Goal: Task Accomplishment & Management: Complete application form

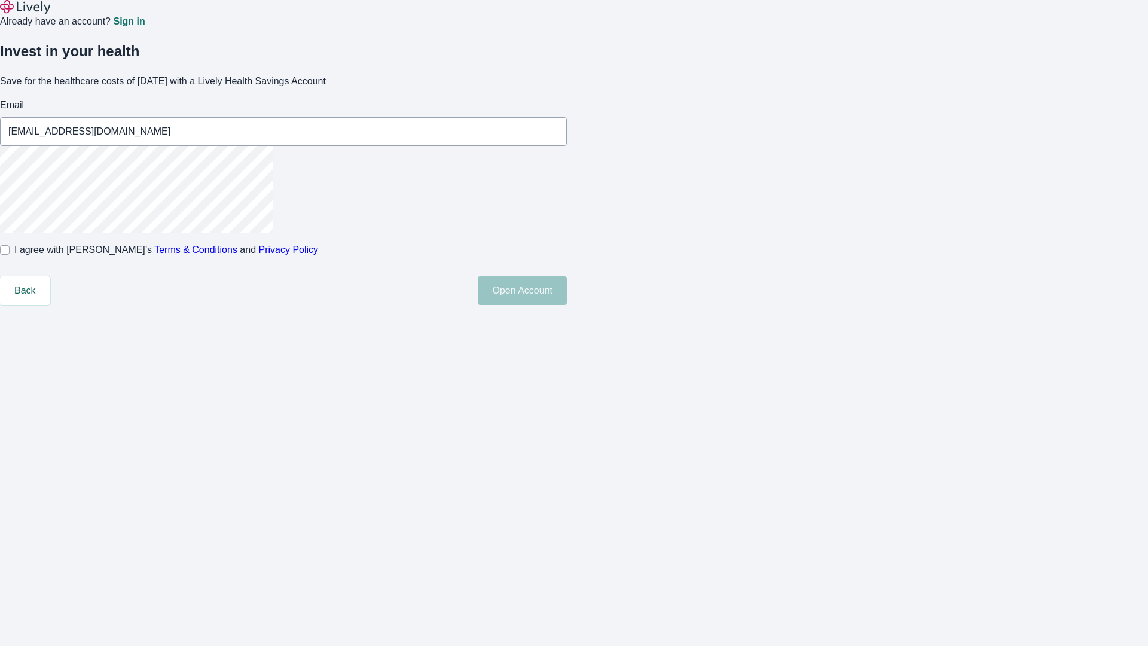
click at [10, 255] on input "I agree with Lively’s Terms & Conditions and Privacy Policy" at bounding box center [5, 250] width 10 height 10
checkbox input "true"
click at [567, 305] on button "Open Account" at bounding box center [522, 290] width 89 height 29
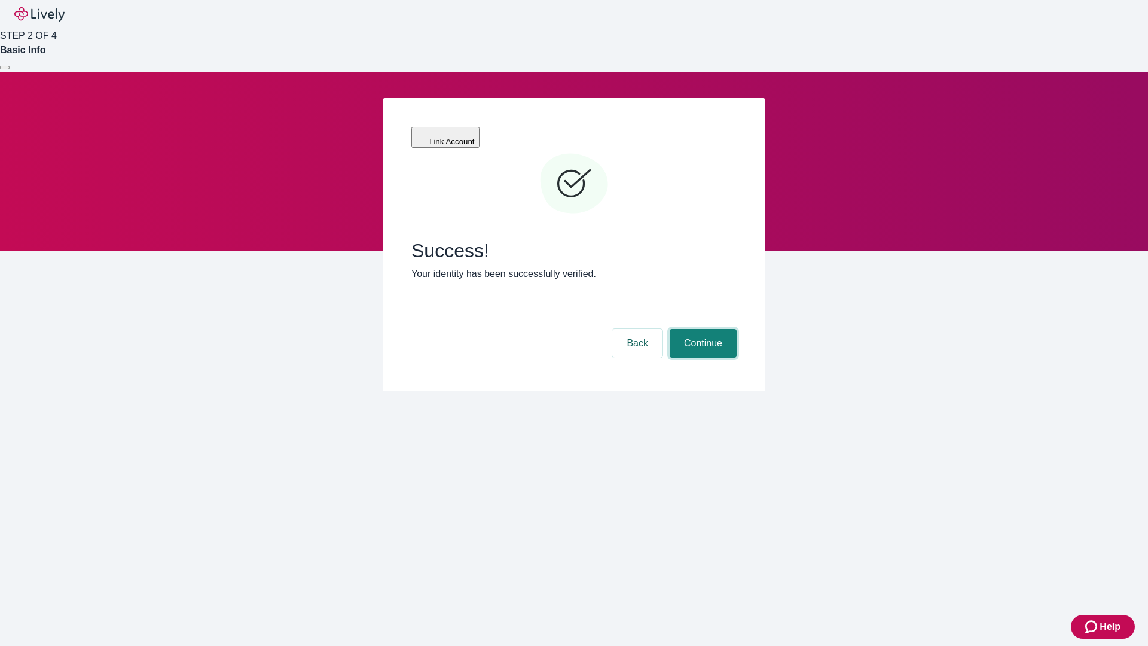
click at [701, 329] on button "Continue" at bounding box center [703, 343] width 67 height 29
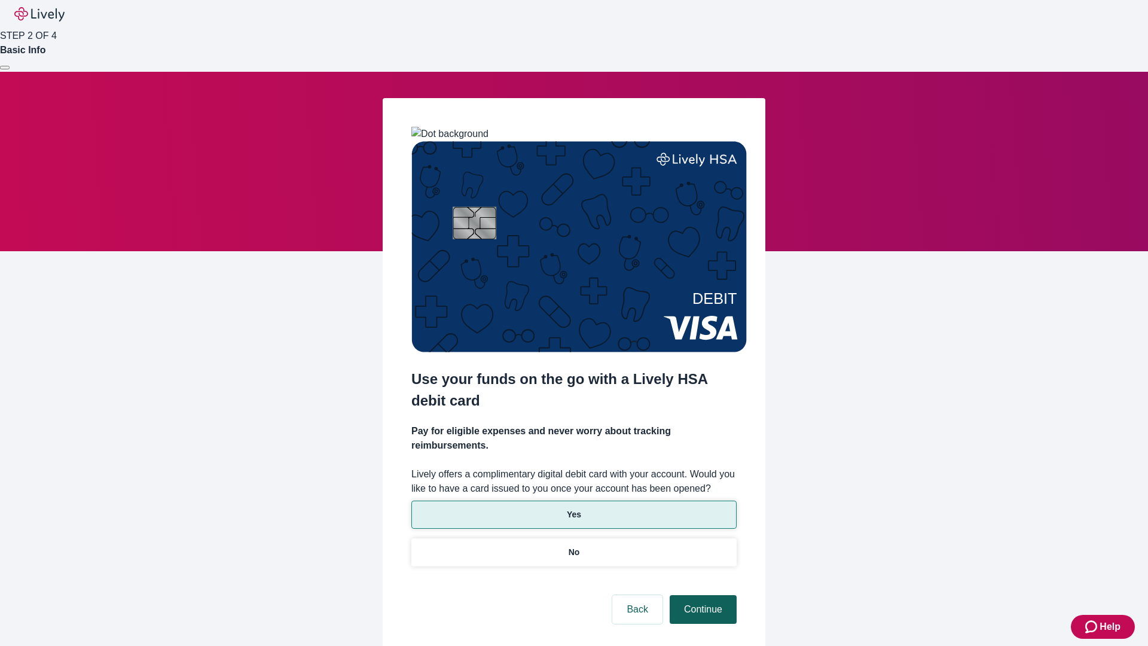
click at [573, 508] on p "Yes" at bounding box center [574, 514] width 14 height 13
click at [701, 595] on button "Continue" at bounding box center [703, 609] width 67 height 29
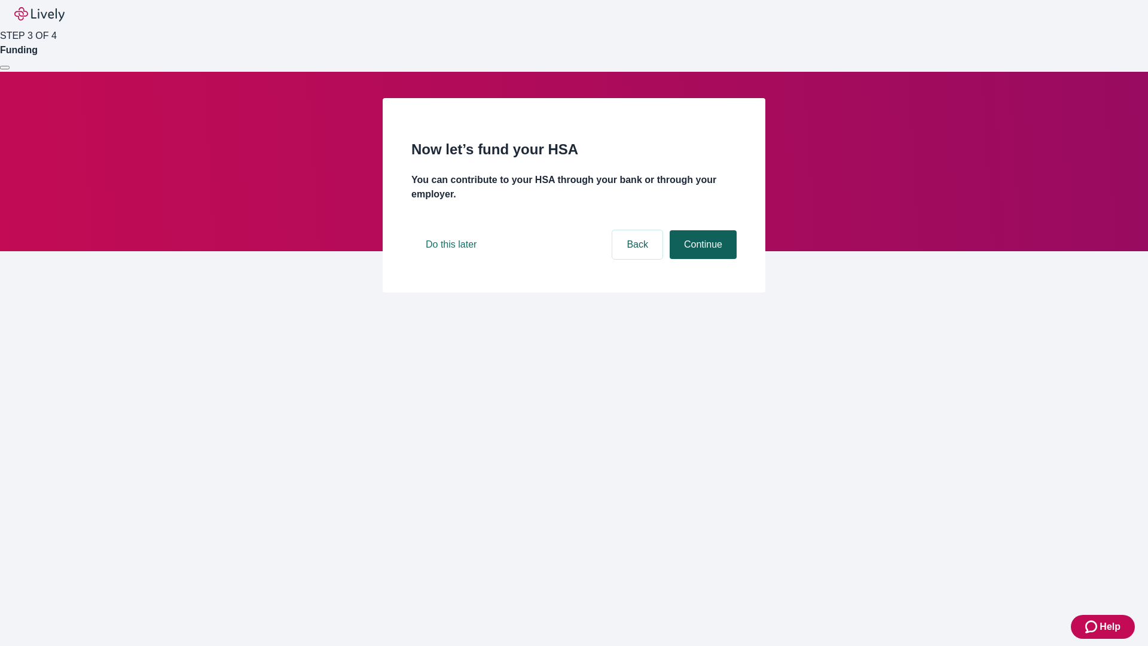
click at [701, 259] on button "Continue" at bounding box center [703, 244] width 67 height 29
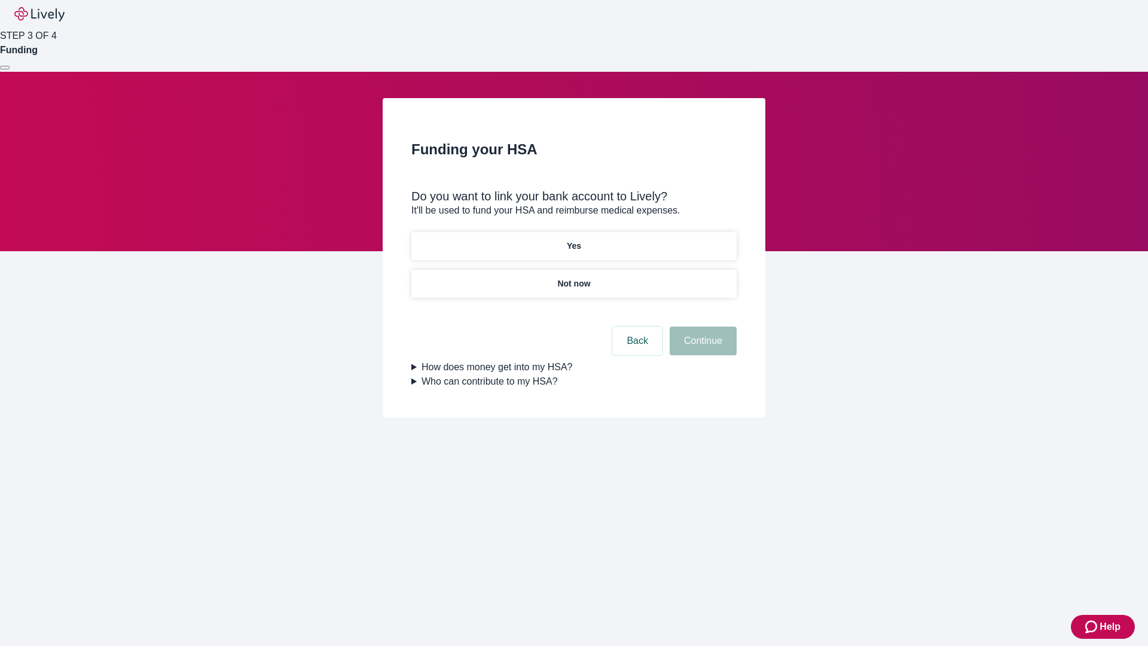
click at [573, 277] on p "Not now" at bounding box center [573, 283] width 33 height 13
click at [701, 348] on button "Continue" at bounding box center [703, 341] width 67 height 29
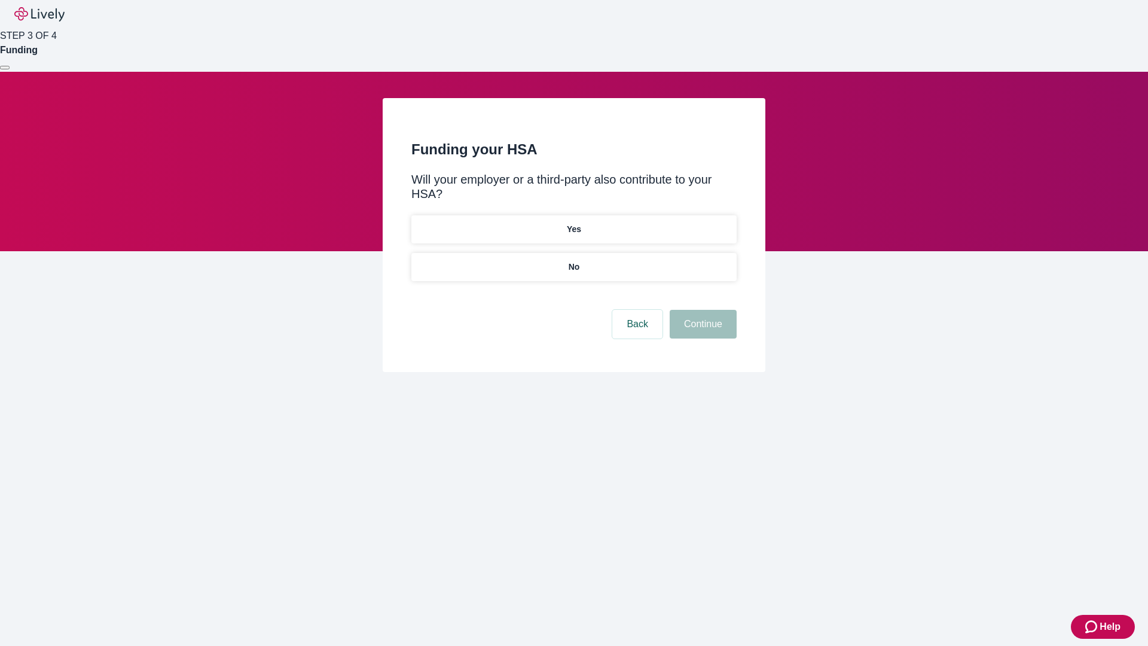
click at [573, 261] on p "No" at bounding box center [574, 267] width 11 height 13
click at [701, 310] on button "Continue" at bounding box center [703, 324] width 67 height 29
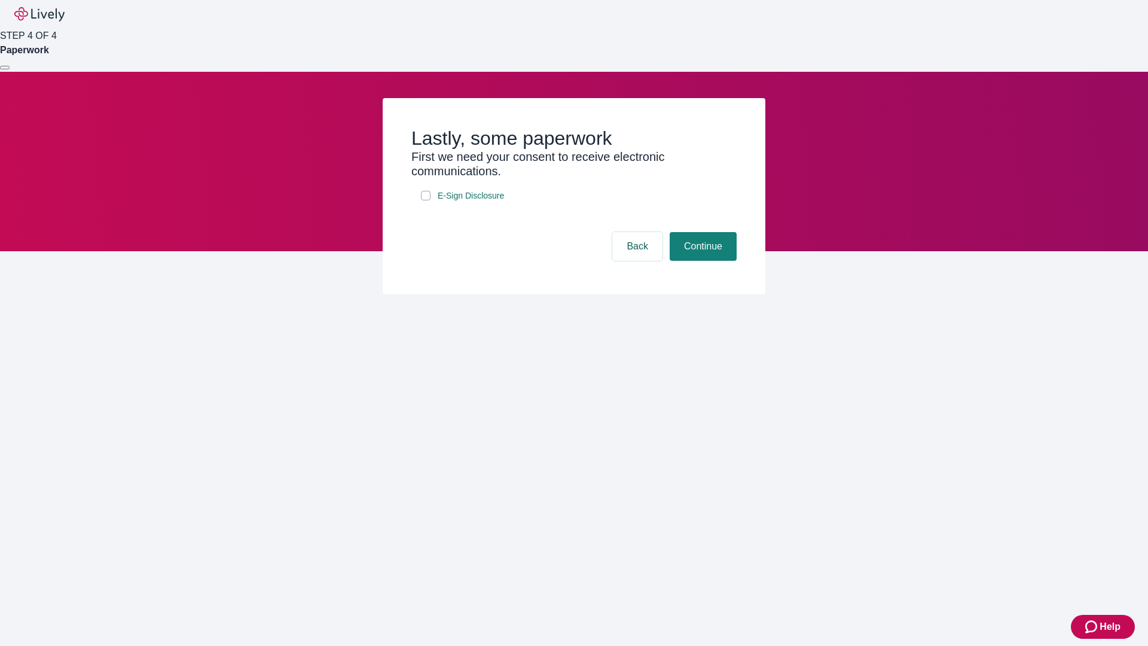
click at [426, 200] on input "E-Sign Disclosure" at bounding box center [426, 196] width 10 height 10
checkbox input "true"
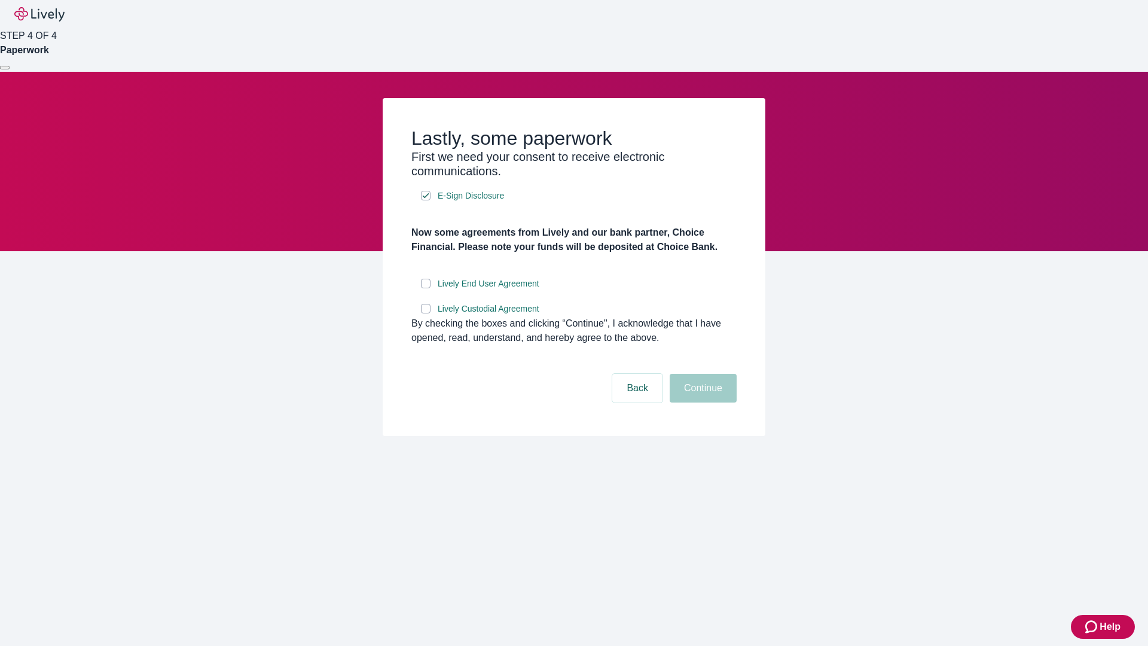
click at [426, 288] on input "Lively End User Agreement" at bounding box center [426, 284] width 10 height 10
checkbox input "true"
click at [426, 313] on input "Lively Custodial Agreement" at bounding box center [426, 309] width 10 height 10
checkbox input "true"
click at [701, 402] on button "Continue" at bounding box center [703, 388] width 67 height 29
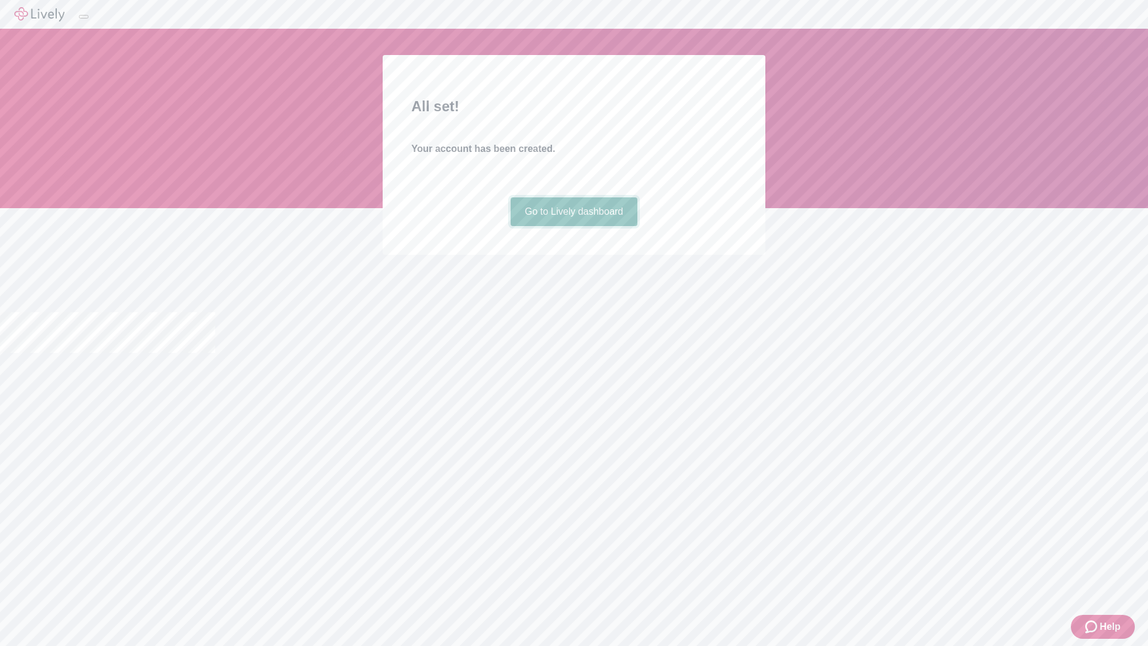
click at [573, 226] on link "Go to Lively dashboard" at bounding box center [574, 211] width 127 height 29
